Goal: Check status

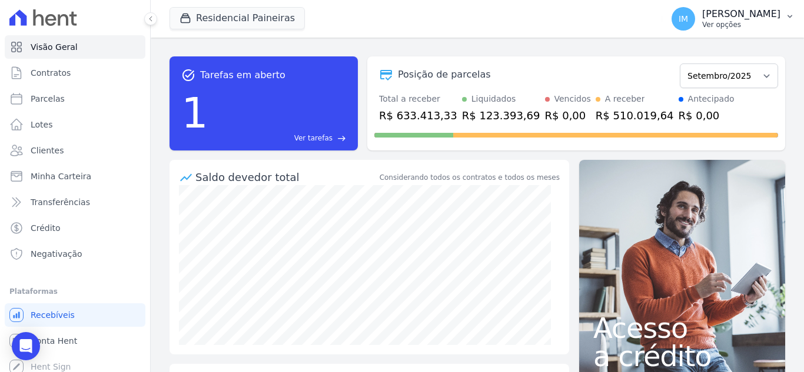
click at [716, 22] on p "Ver opções" at bounding box center [741, 24] width 78 height 9
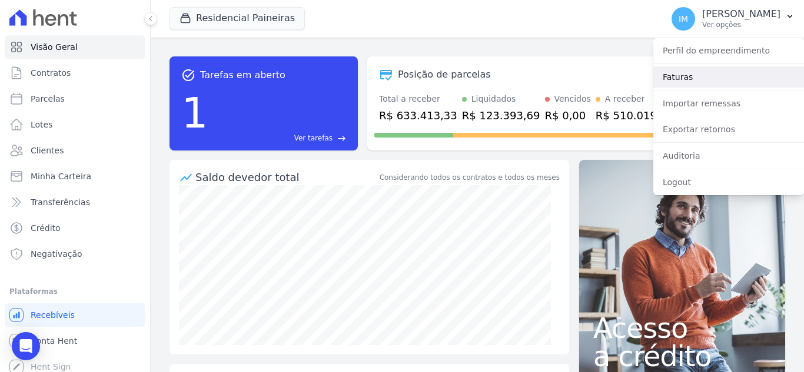
click at [696, 80] on link "Faturas" at bounding box center [728, 76] width 151 height 21
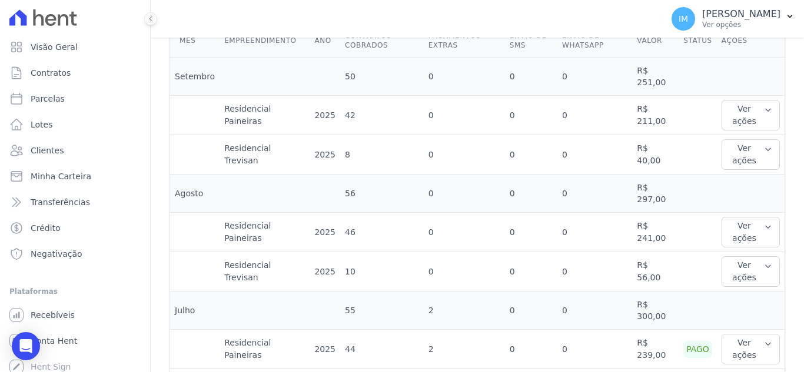
scroll to position [362, 0]
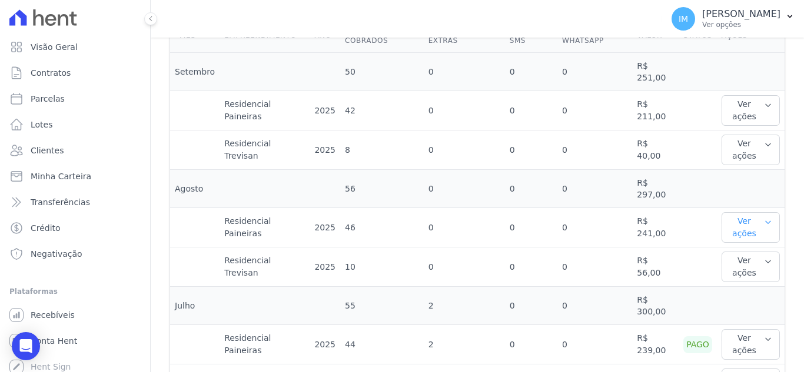
click at [764, 218] on icon "button" at bounding box center [768, 222] width 8 height 9
click at [764, 257] on icon "button" at bounding box center [768, 261] width 8 height 9
click at [758, 212] on button "Ver ações" at bounding box center [750, 227] width 58 height 31
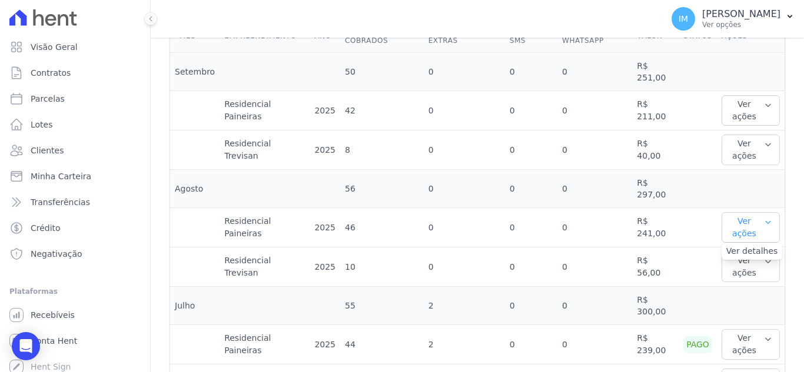
click at [758, 212] on button "Ver ações" at bounding box center [750, 227] width 58 height 31
click at [764, 257] on icon "button" at bounding box center [768, 261] width 8 height 9
click at [764, 335] on icon "button" at bounding box center [768, 339] width 8 height 9
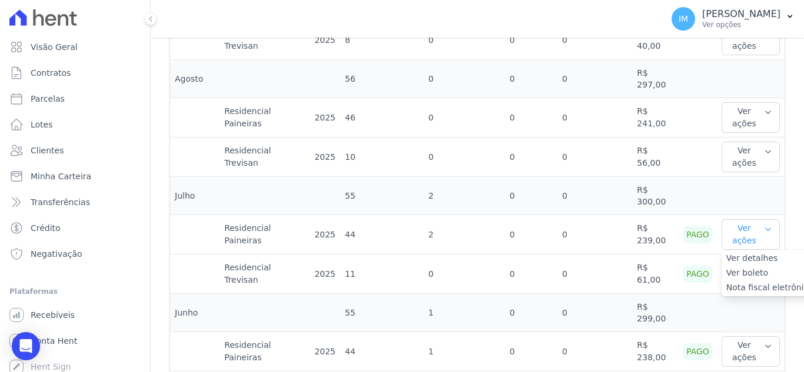
click at [764, 225] on icon "button" at bounding box center [768, 229] width 8 height 9
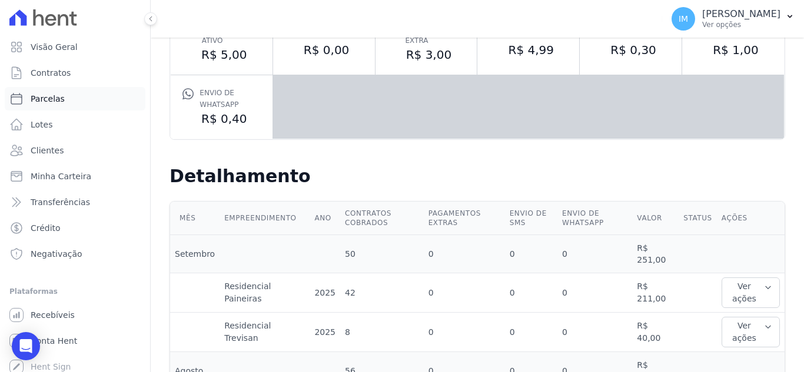
click at [39, 101] on span "Parcelas" at bounding box center [48, 99] width 34 height 12
click at [49, 97] on span "Parcelas" at bounding box center [48, 99] width 34 height 12
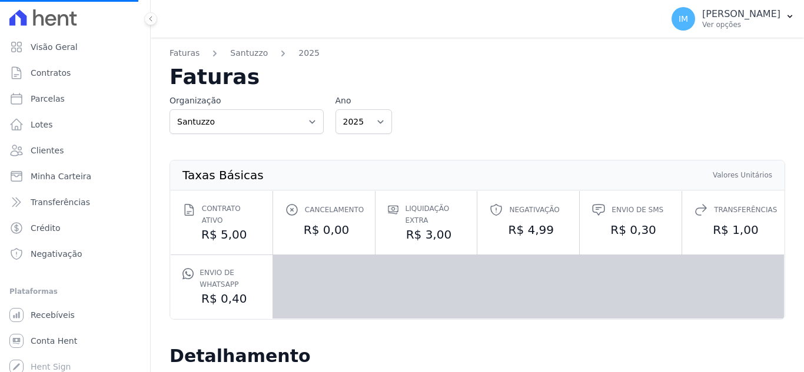
select select
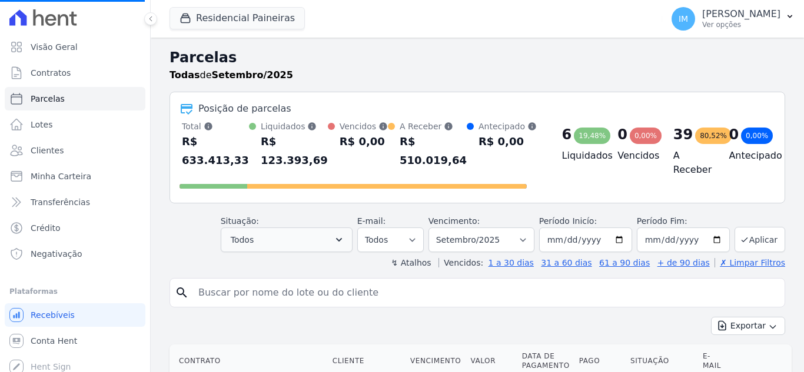
select select
